Goal: Task Accomplishment & Management: Manage account settings

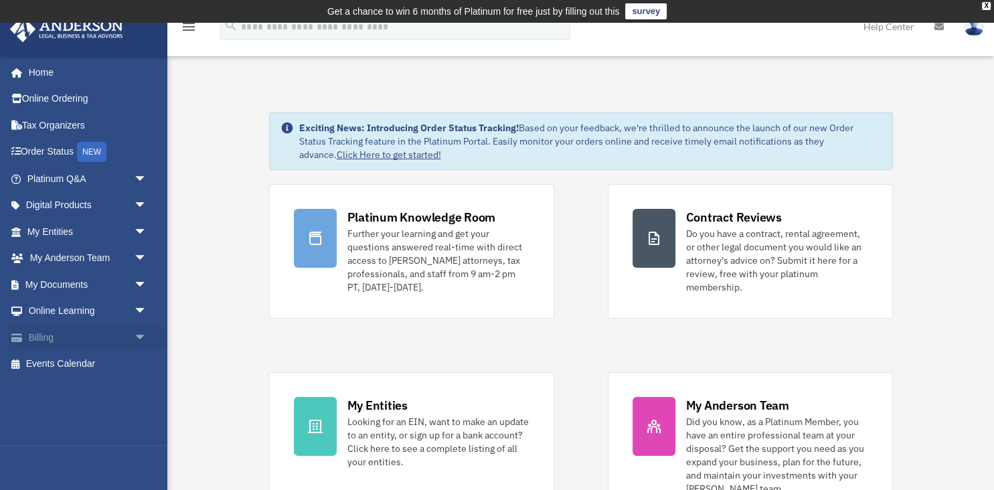
click at [141, 333] on span "arrow_drop_down" at bounding box center [147, 337] width 27 height 27
click at [94, 390] on link "Past Invoices" at bounding box center [93, 390] width 149 height 27
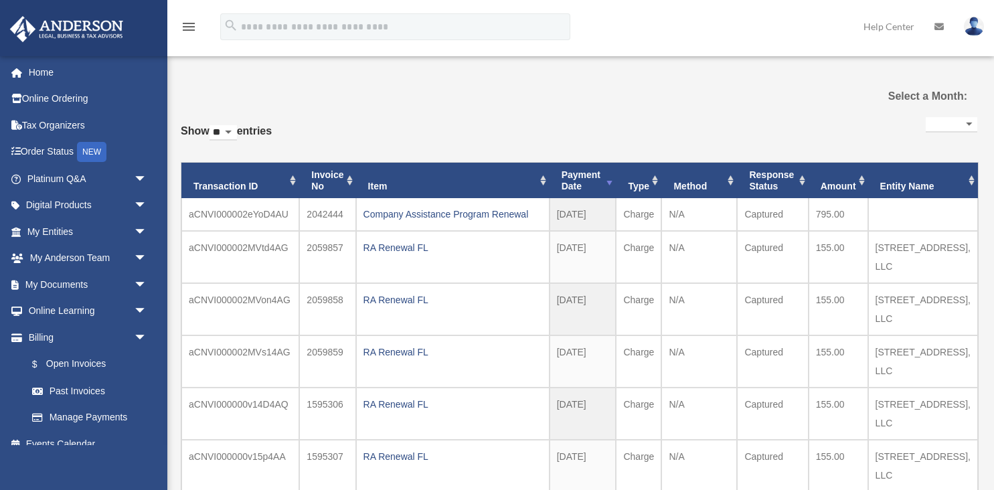
select select
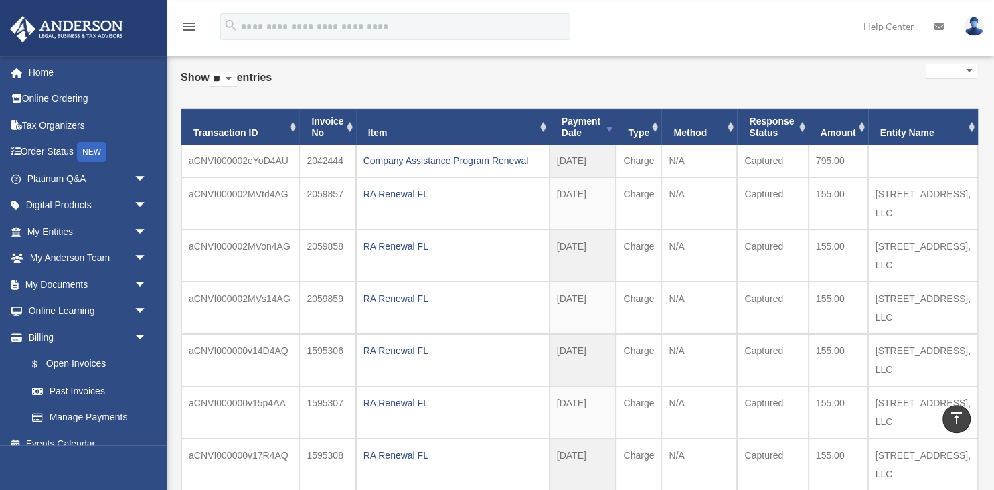
scroll to position [72, 0]
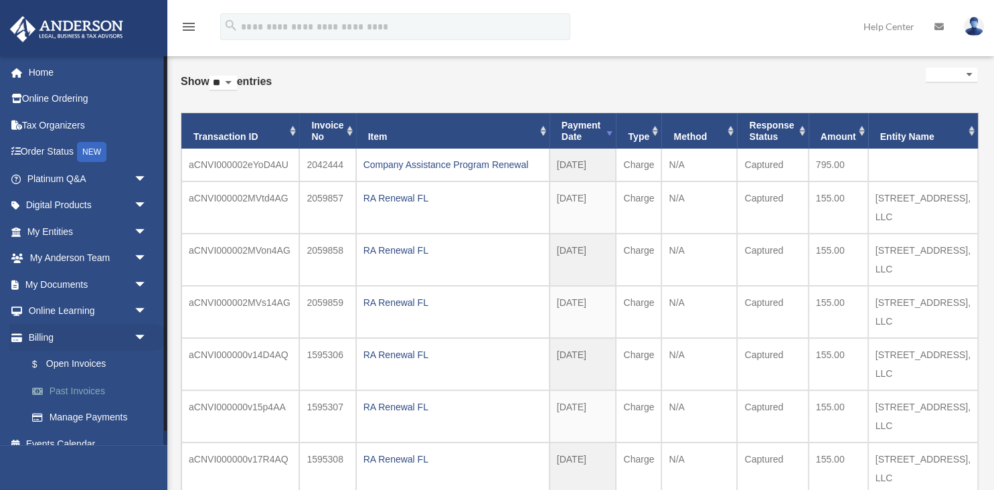
click at [58, 394] on link "Past Invoices" at bounding box center [93, 390] width 149 height 27
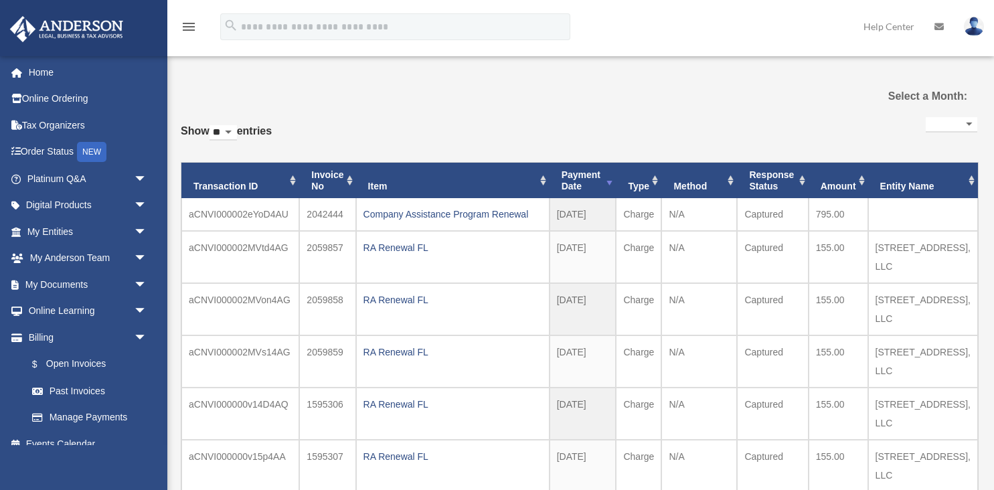
select select
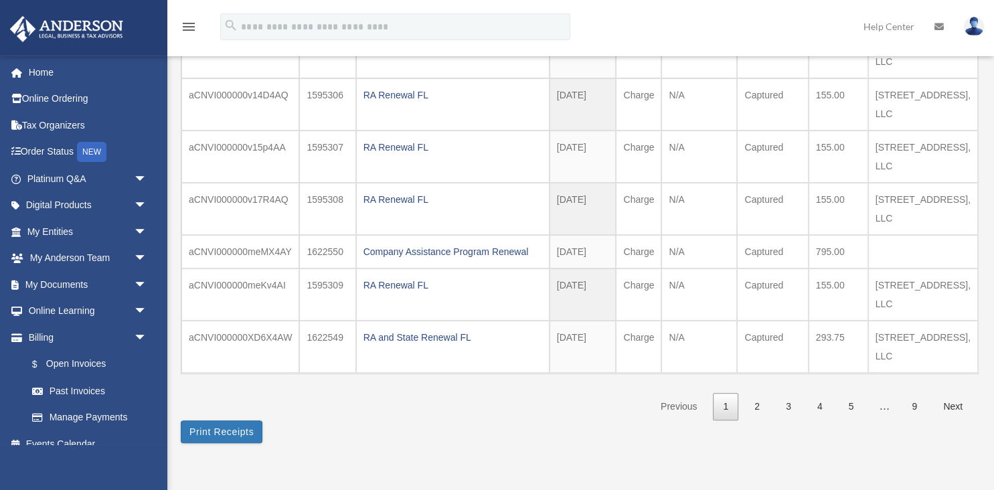
scroll to position [361, 0]
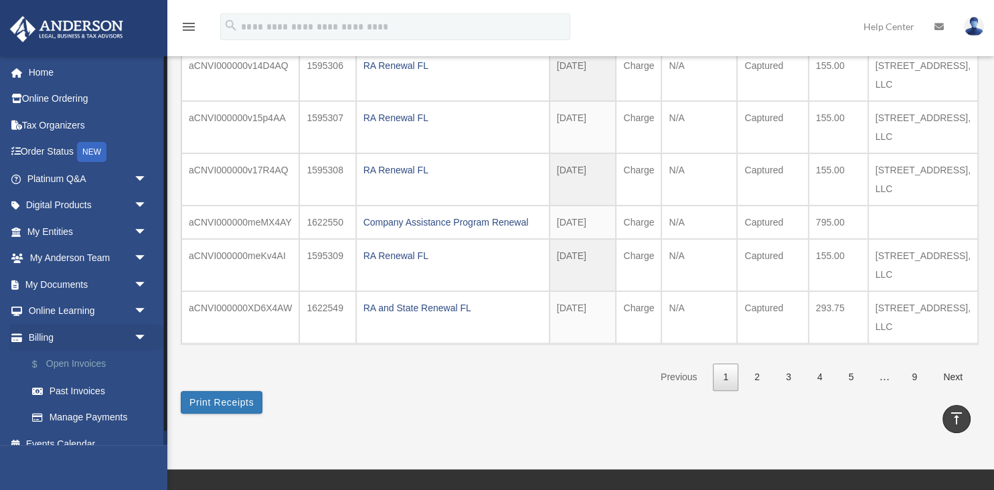
click at [94, 367] on link "$ Open Invoices" at bounding box center [93, 364] width 149 height 27
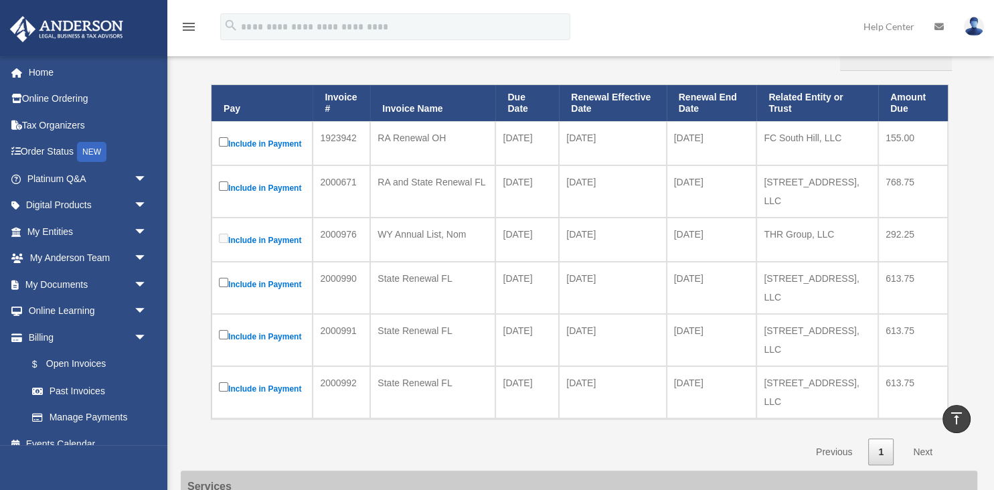
scroll to position [145, 0]
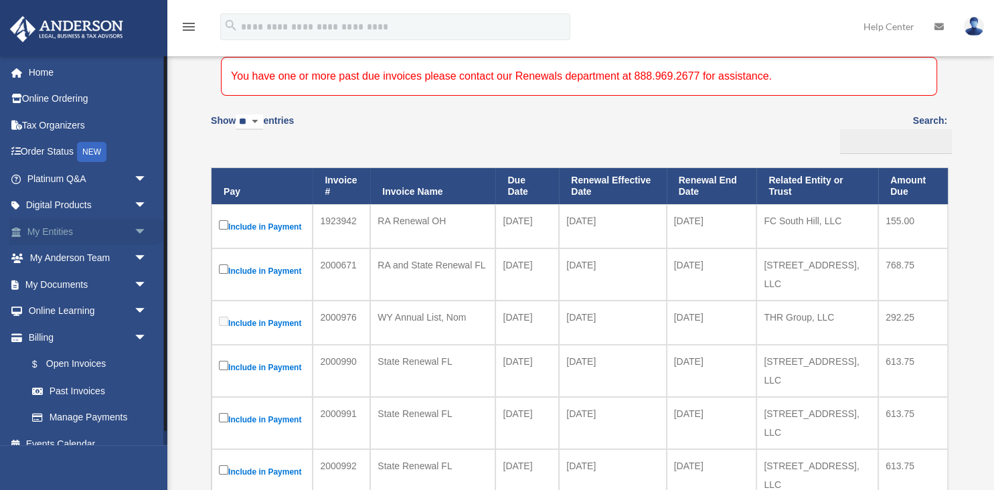
click at [141, 234] on span "arrow_drop_down" at bounding box center [147, 231] width 27 height 27
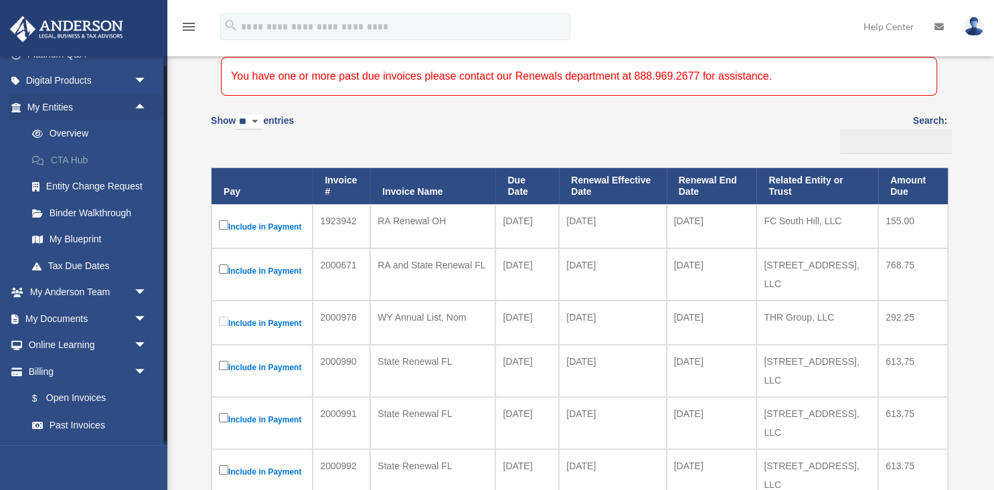
scroll to position [125, 0]
click at [135, 371] on span "arrow_drop_down" at bounding box center [147, 370] width 27 height 27
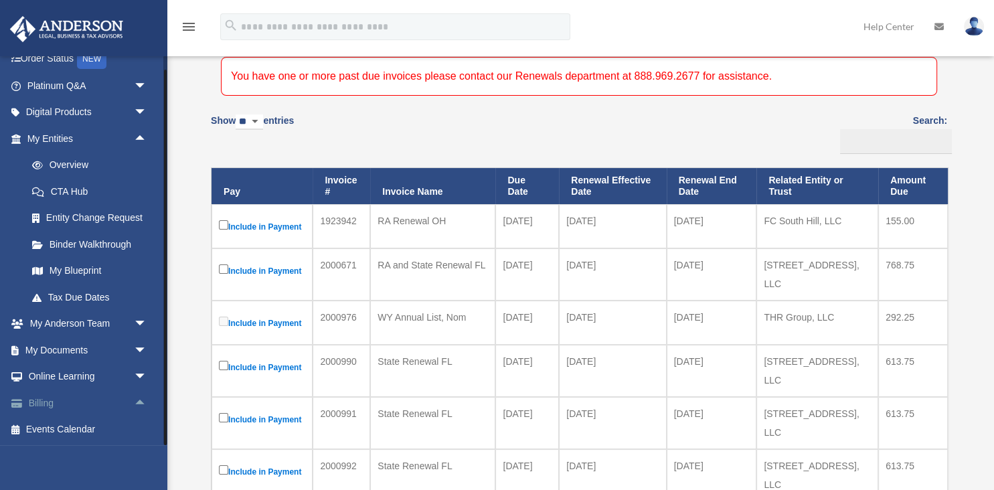
click at [53, 408] on link "Billing arrow_drop_up" at bounding box center [88, 403] width 158 height 27
click at [48, 404] on link "Billing arrow_drop_up" at bounding box center [88, 403] width 158 height 27
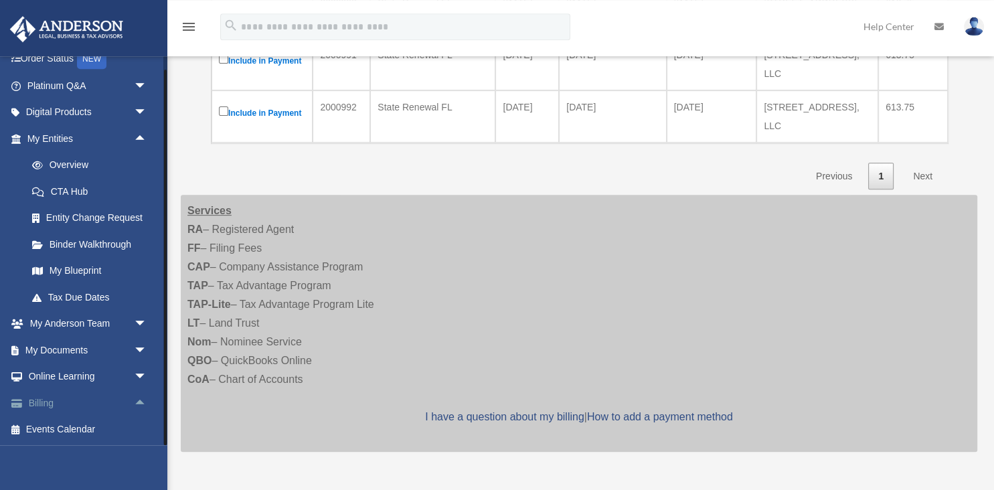
scroll to position [506, 0]
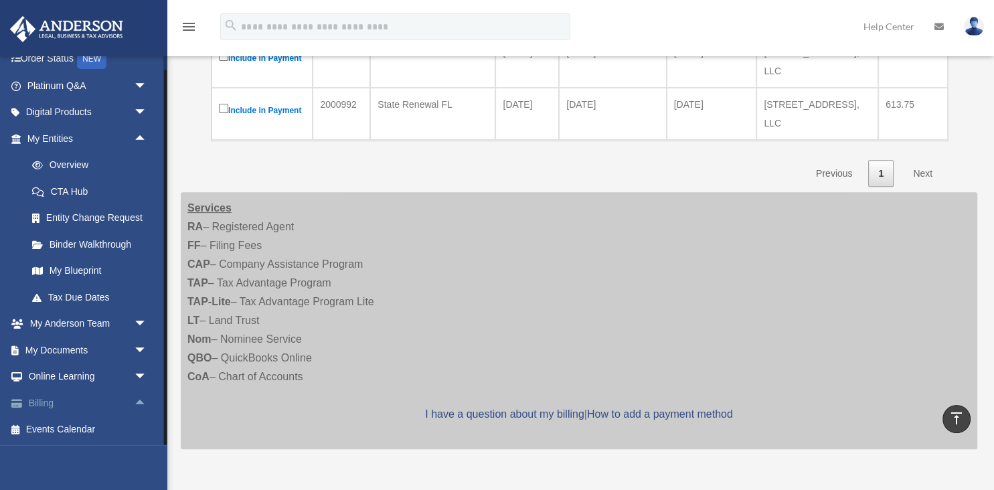
click at [44, 404] on link "Billing arrow_drop_up" at bounding box center [88, 403] width 158 height 27
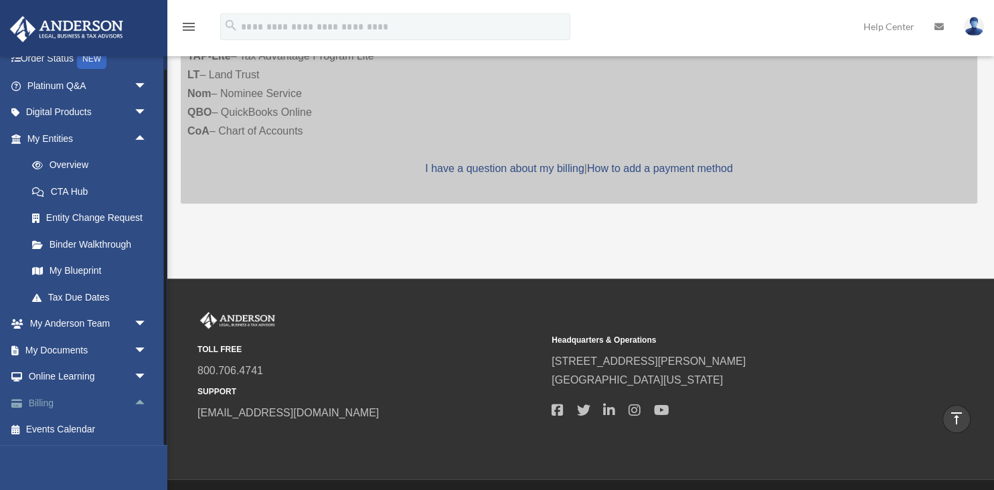
scroll to position [462, 0]
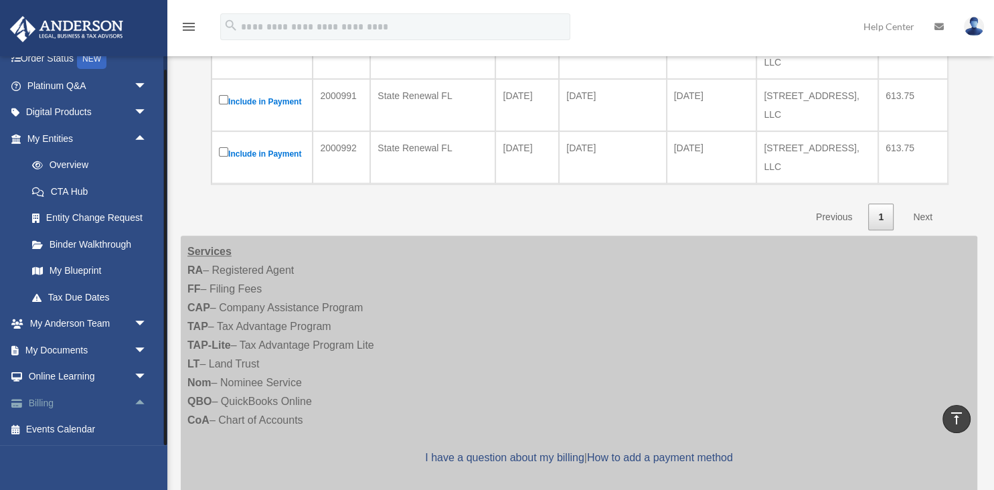
click at [37, 402] on link "Billing arrow_drop_up" at bounding box center [88, 403] width 158 height 27
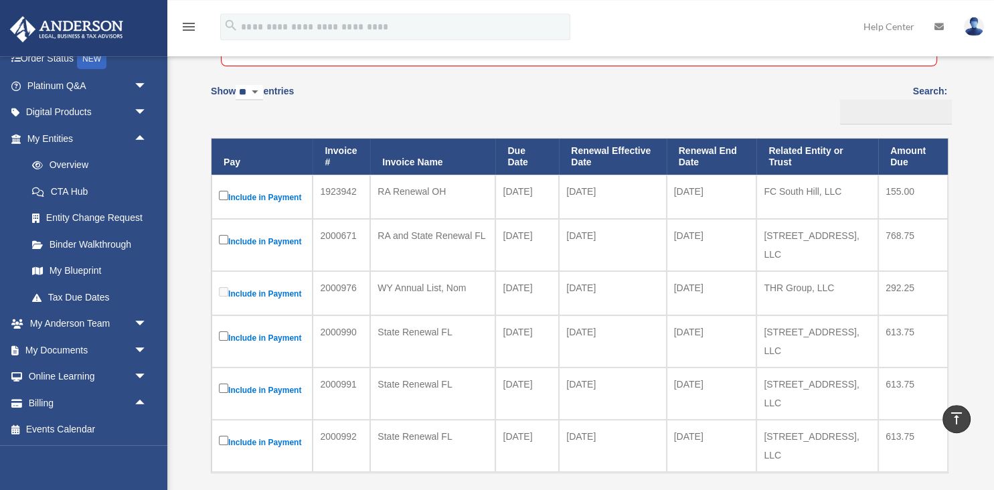
scroll to position [173, 0]
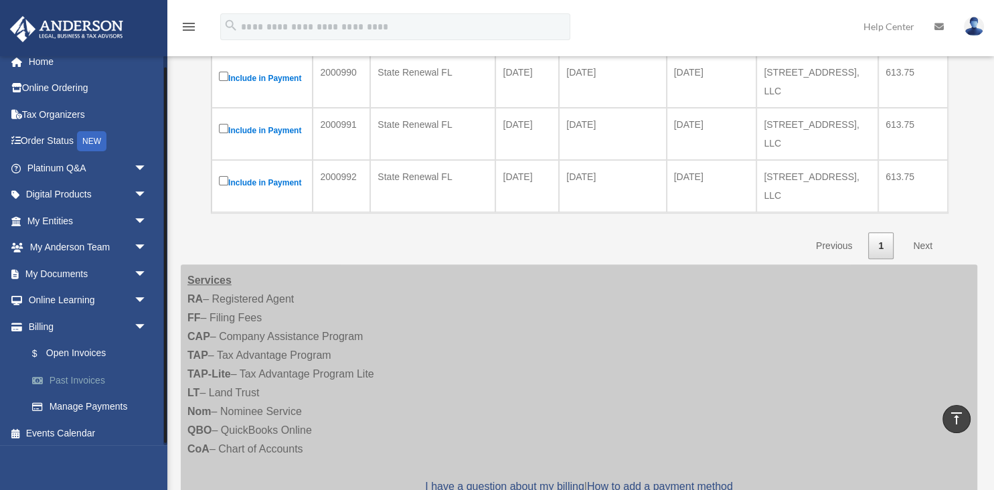
scroll to position [15, 0]
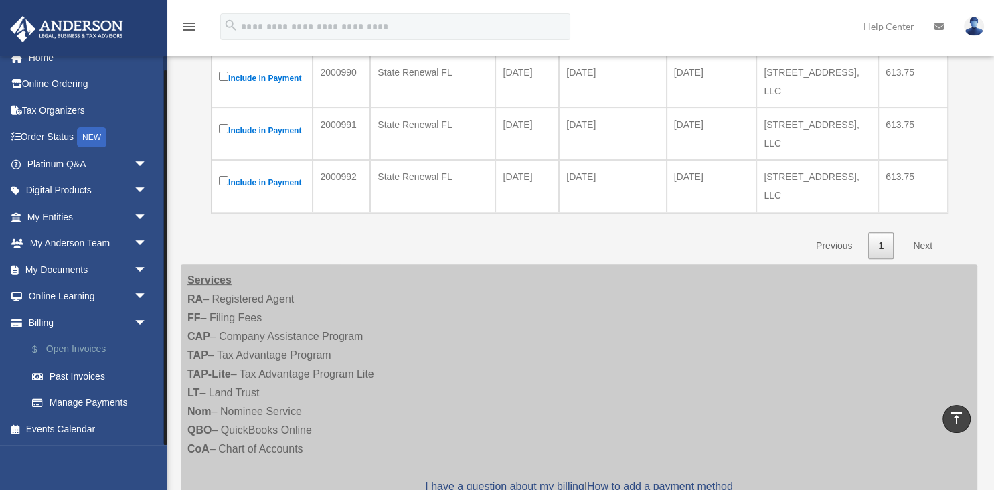
click at [90, 349] on link "$ Open Invoices" at bounding box center [93, 349] width 149 height 27
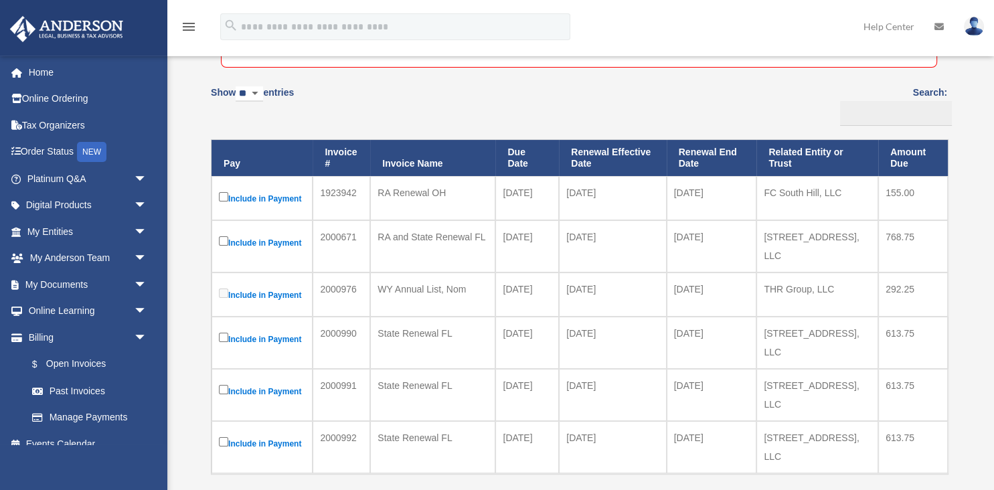
scroll to position [217, 0]
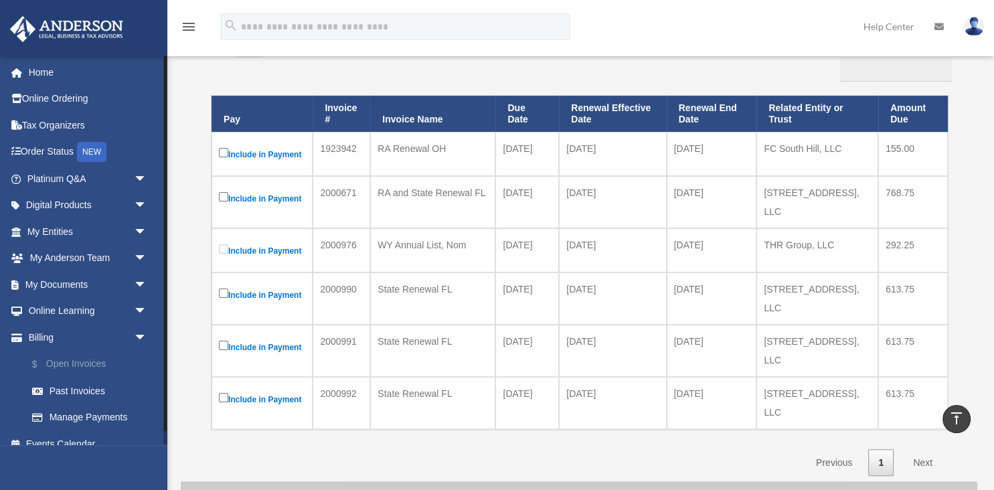
click at [80, 365] on link "$ Open Invoices" at bounding box center [93, 364] width 149 height 27
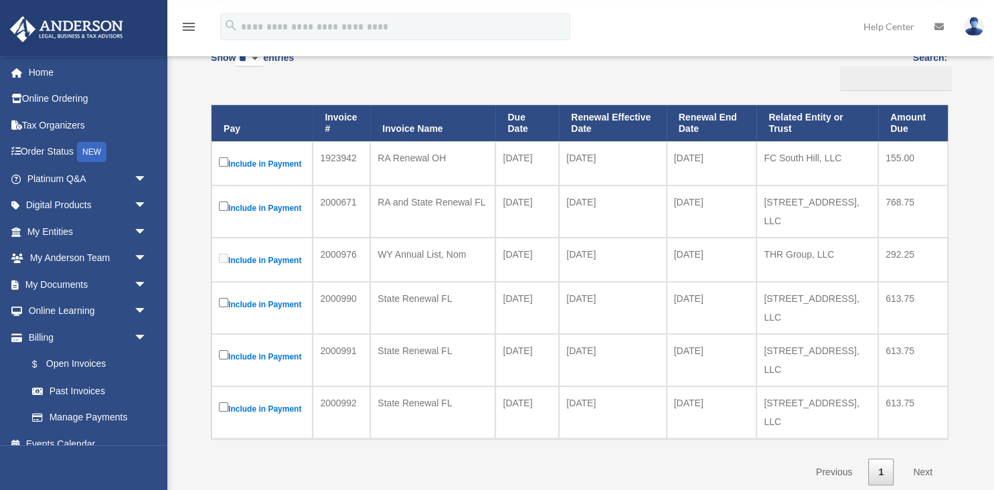
scroll to position [231, 0]
